Goal: Task Accomplishment & Management: Manage account settings

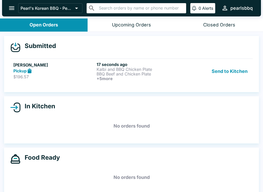
click at [27, 72] on strong "Pickup" at bounding box center [19, 70] width 13 height 5
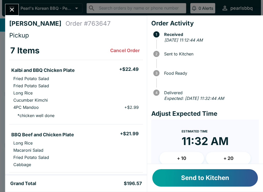
click at [208, 179] on button "Send to Kitchen" at bounding box center [205, 177] width 106 height 17
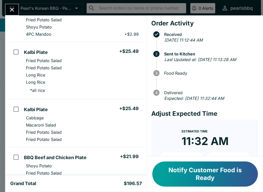
scroll to position [244, 0]
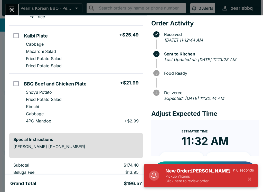
click at [199, 177] on p "Pickup / 1 items" at bounding box center [199, 176] width 67 height 5
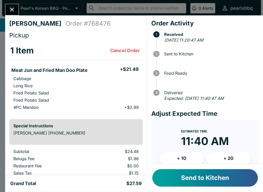
click at [210, 177] on button "Send to Kitchen" at bounding box center [205, 177] width 106 height 17
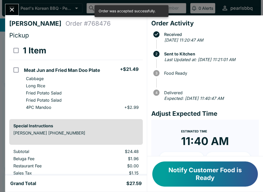
click at [17, 6] on button "Close" at bounding box center [11, 9] width 13 height 11
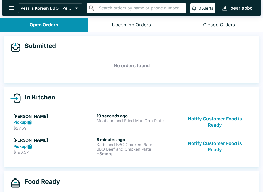
click at [57, 130] on p "$27.59" at bounding box center [53, 128] width 81 height 5
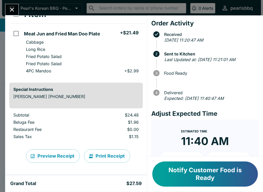
scroll to position [37, 0]
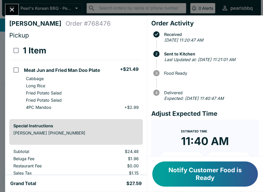
click at [13, 13] on button "Close" at bounding box center [11, 9] width 13 height 11
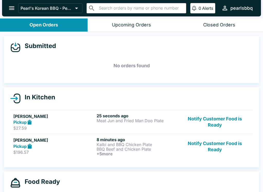
click at [40, 152] on p "$196.57" at bounding box center [53, 152] width 81 height 5
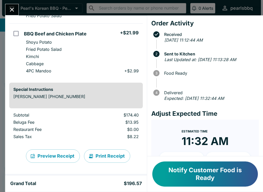
scroll to position [365, 0]
click at [15, 11] on icon "Close" at bounding box center [11, 9] width 7 height 7
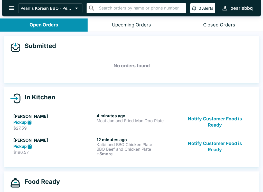
click at [64, 120] on div "Pickup" at bounding box center [53, 123] width 81 height 6
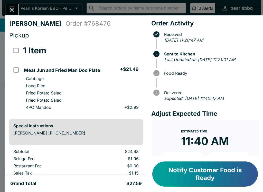
click at [11, 12] on icon "Close" at bounding box center [11, 9] width 7 height 7
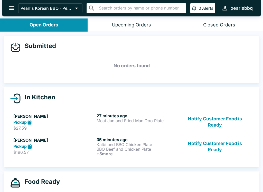
click at [51, 105] on div "In Kitchen [PERSON_NAME] Pickup $27.59 27 minutes ago Meat Jun and Fried Man Do…" at bounding box center [131, 127] width 255 height 80
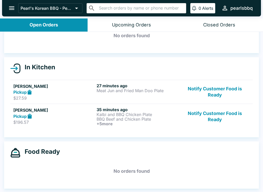
scroll to position [30, 0]
